Goal: Find contact information: Find contact information

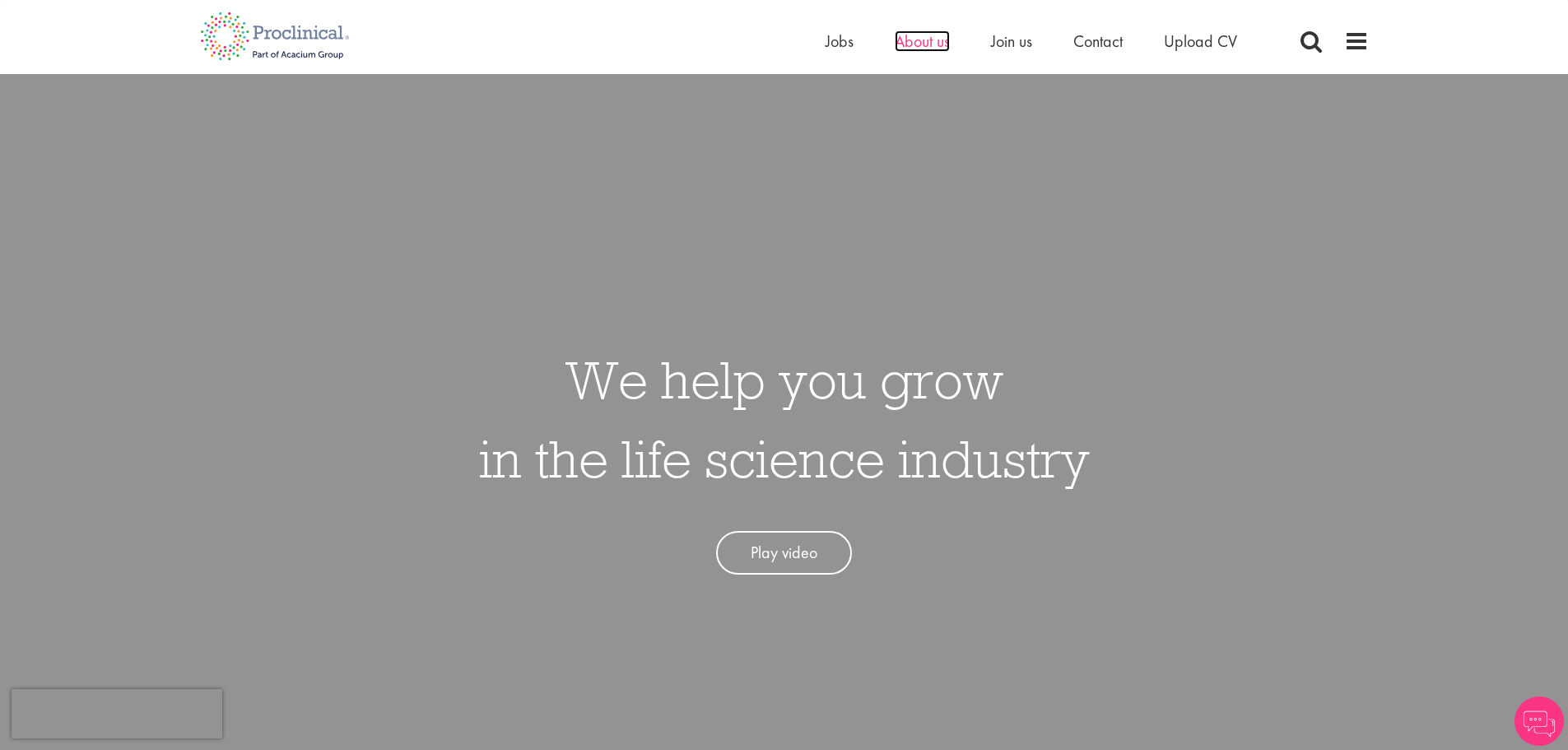
click at [927, 39] on span "About us" at bounding box center [922, 41] width 56 height 21
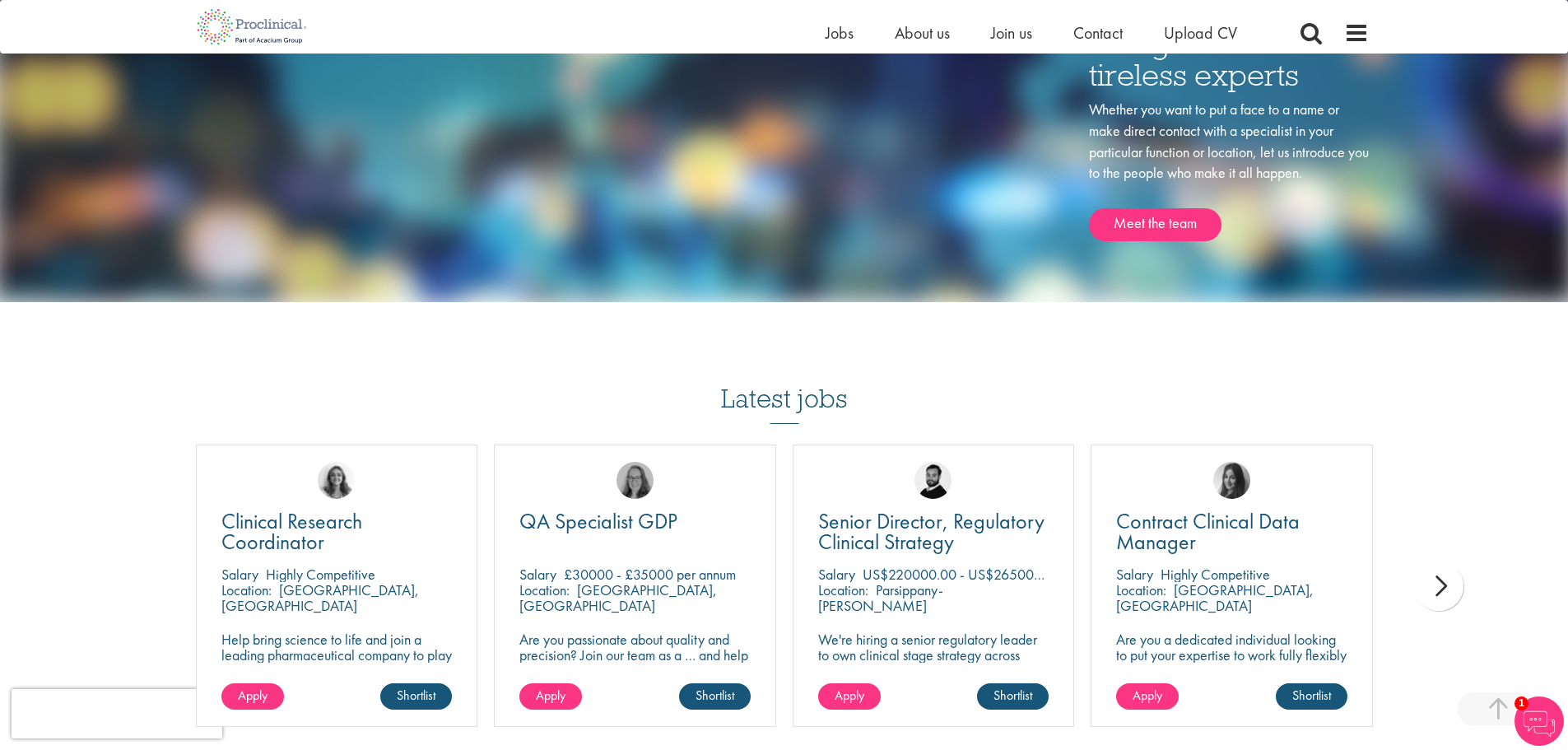
scroll to position [2361, 0]
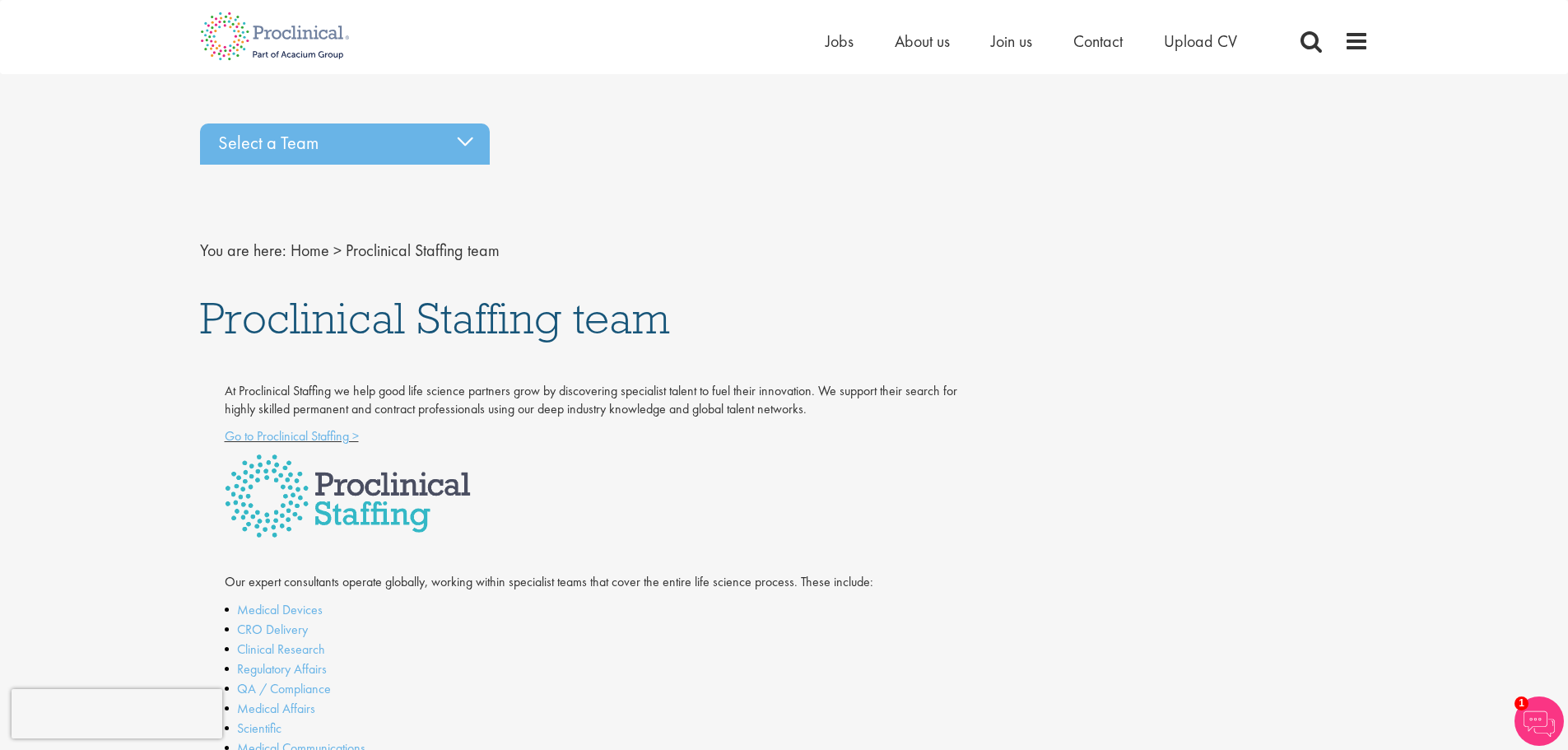
drag, startPoint x: 863, startPoint y: 682, endPoint x: 859, endPoint y: 214, distance: 468.0
click at [1118, 41] on span "Contact" at bounding box center [1098, 41] width 50 height 21
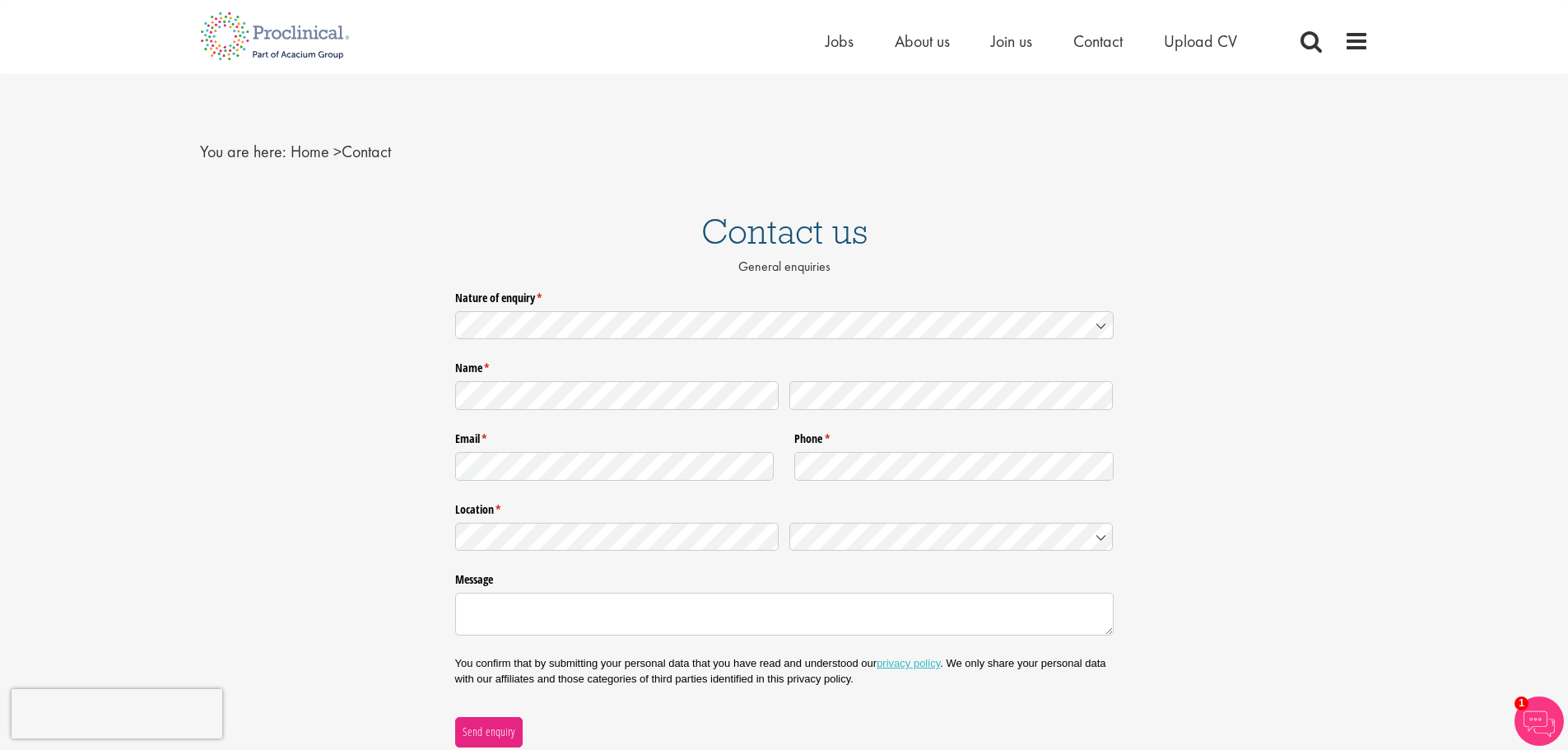
click at [1360, 56] on div "Home Jobs About us Join us Contact Upload CV" at bounding box center [1097, 45] width 543 height 33
click at [1360, 38] on span at bounding box center [1356, 41] width 25 height 25
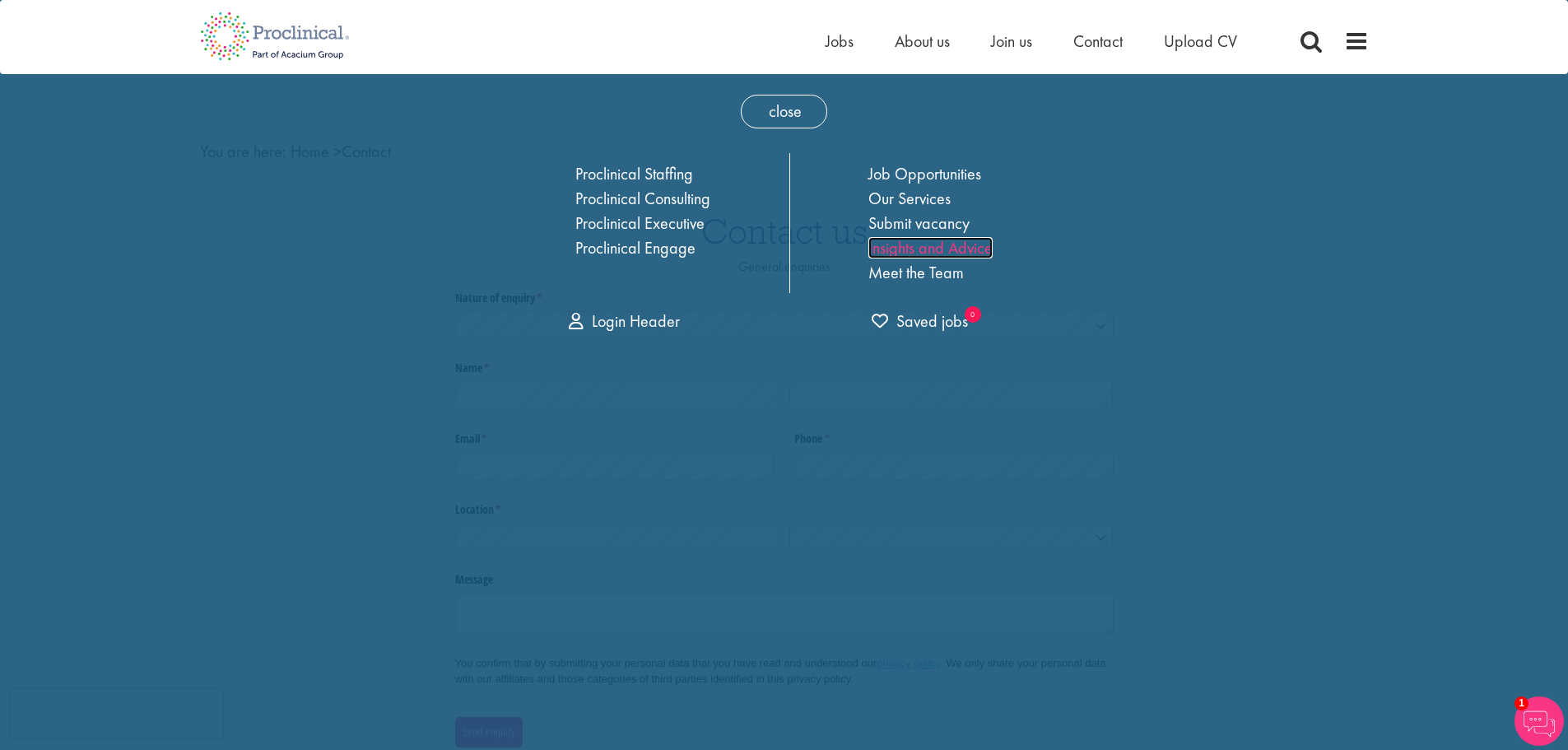
click at [978, 249] on link "Insights and Advice" at bounding box center [930, 247] width 124 height 21
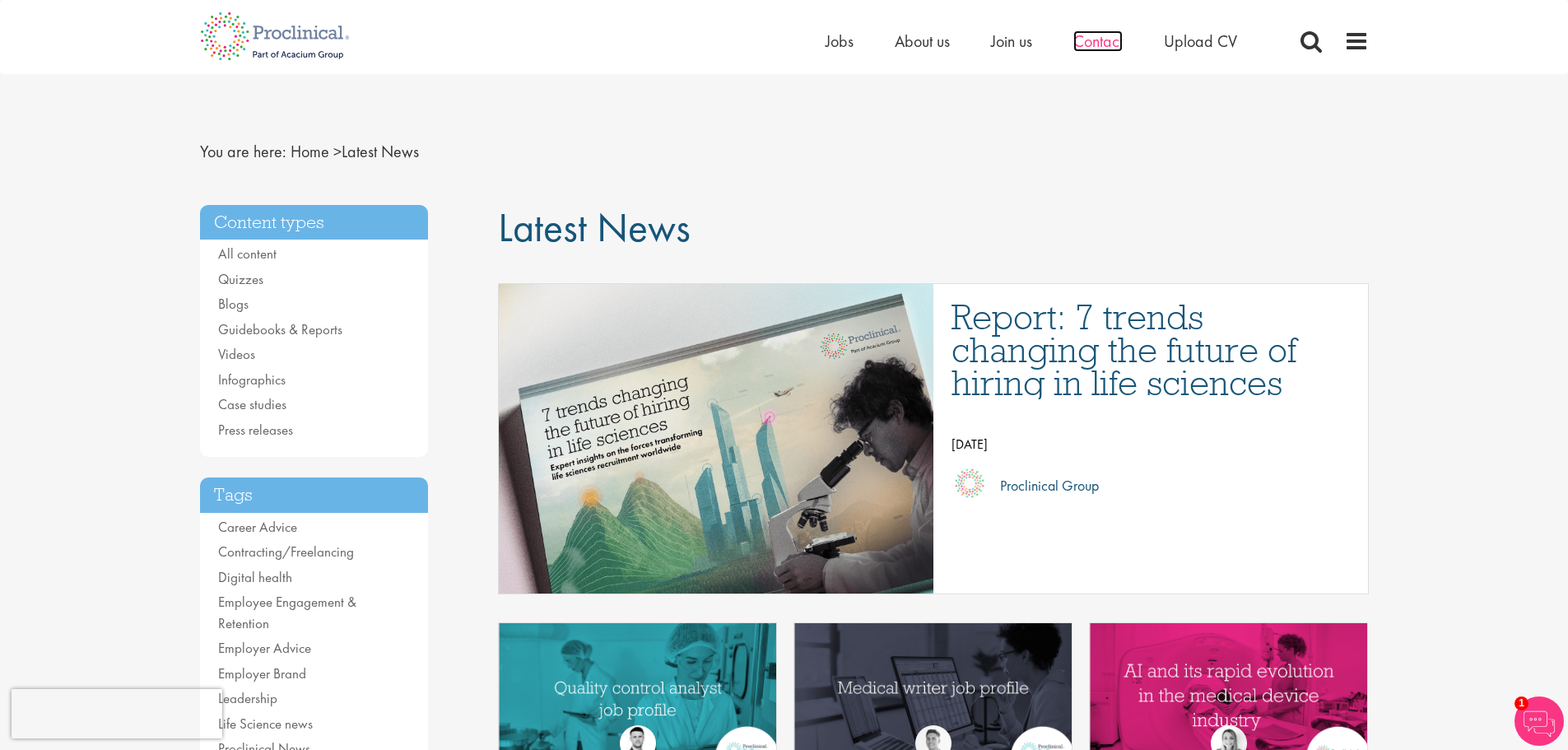
click at [1100, 37] on span "Contact" at bounding box center [1098, 41] width 50 height 21
